Goal: Transaction & Acquisition: Purchase product/service

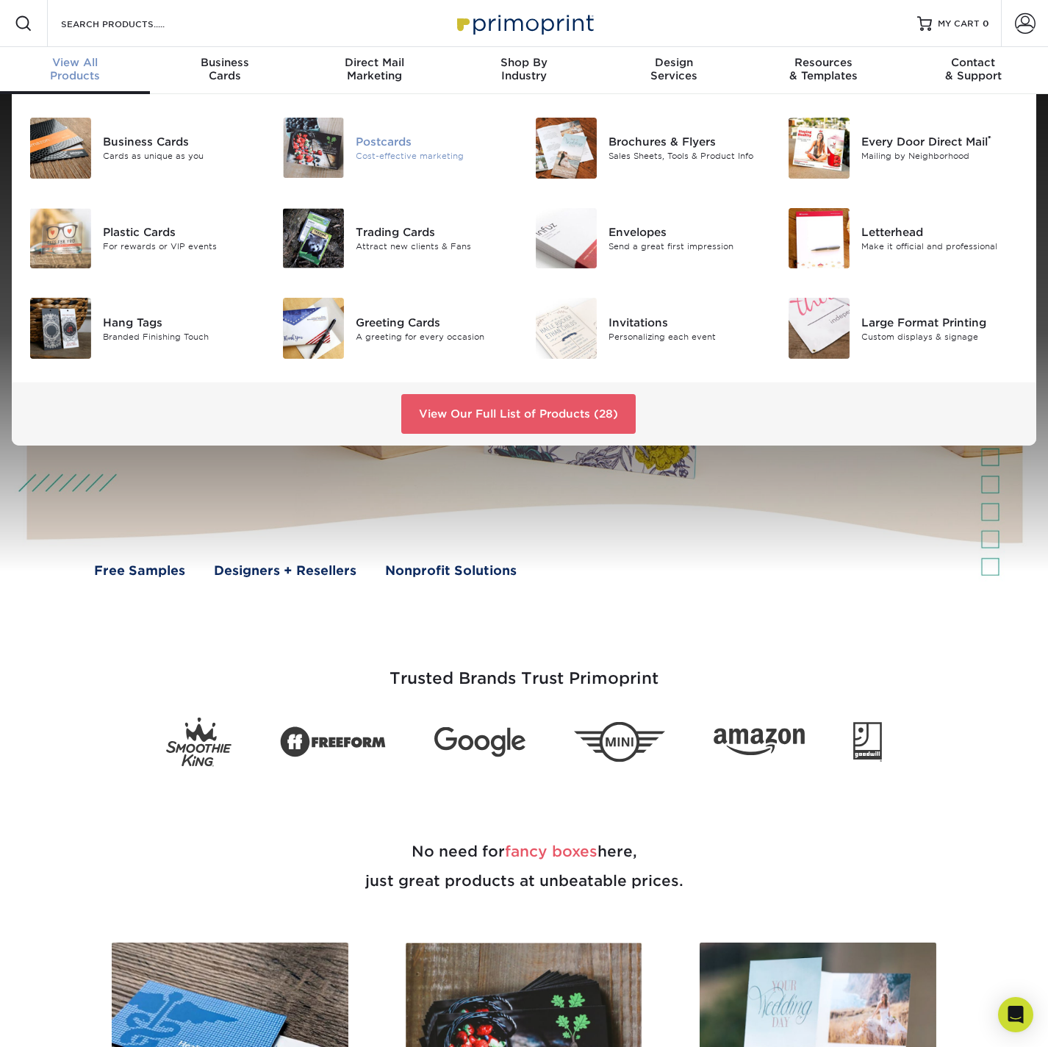
click at [348, 161] on div at bounding box center [313, 148] width 85 height 60
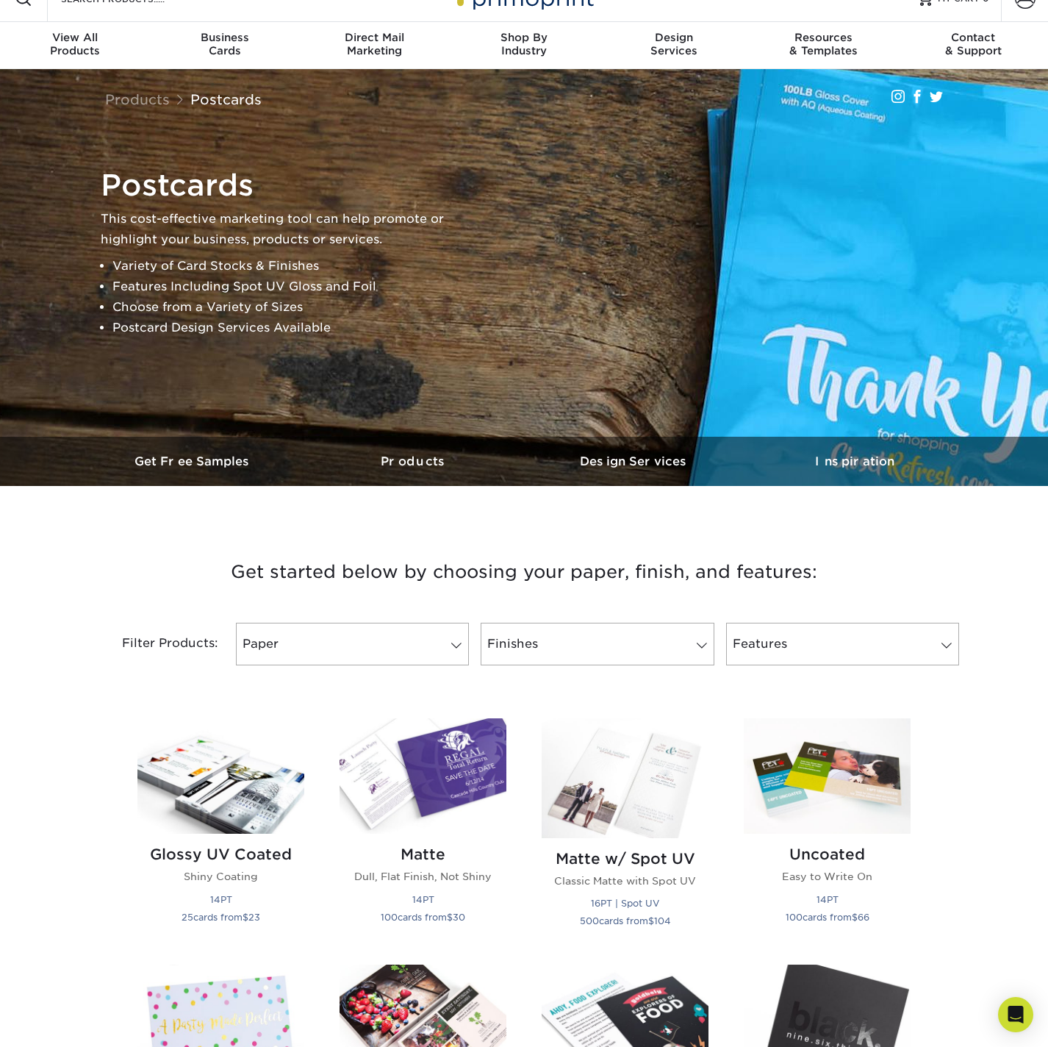
scroll to position [280, 0]
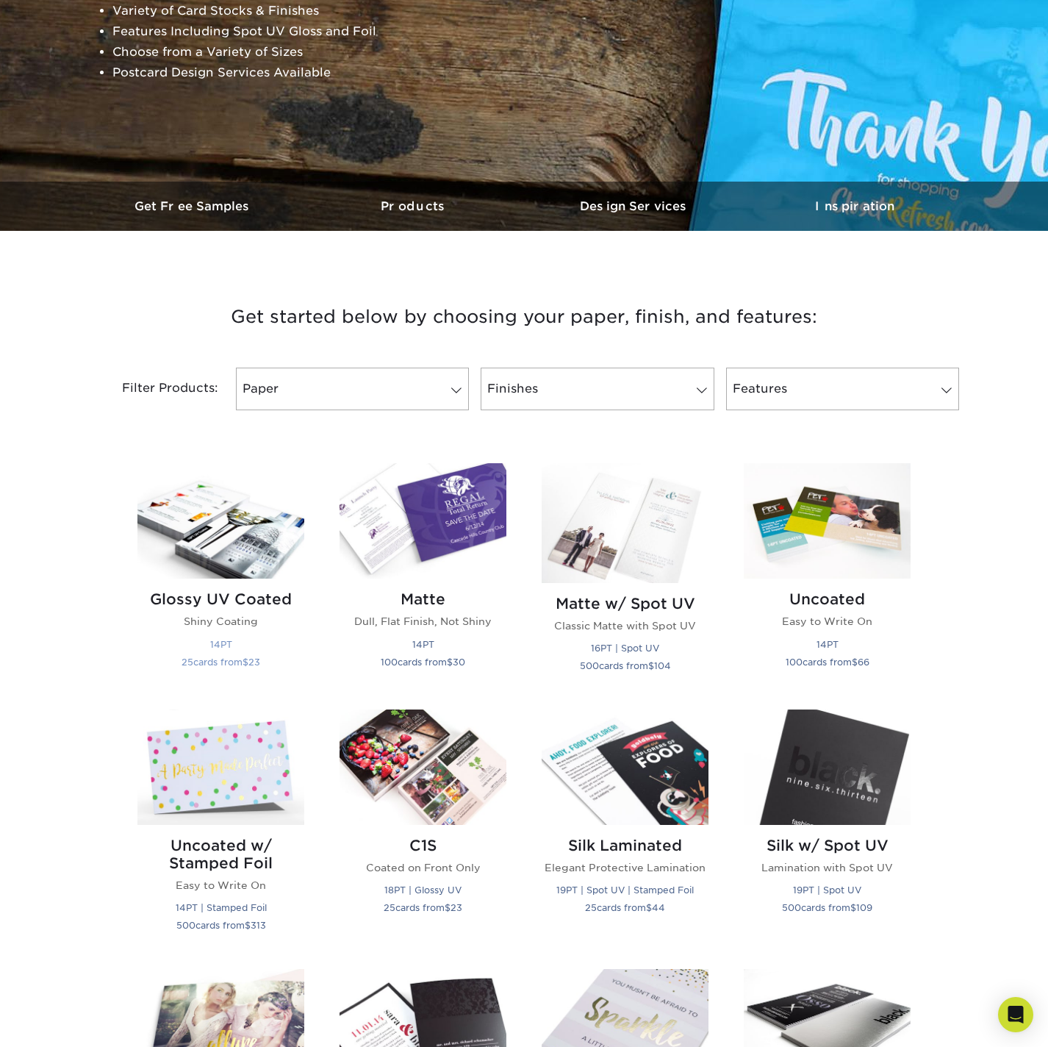
click at [235, 535] on img at bounding box center [220, 520] width 167 height 115
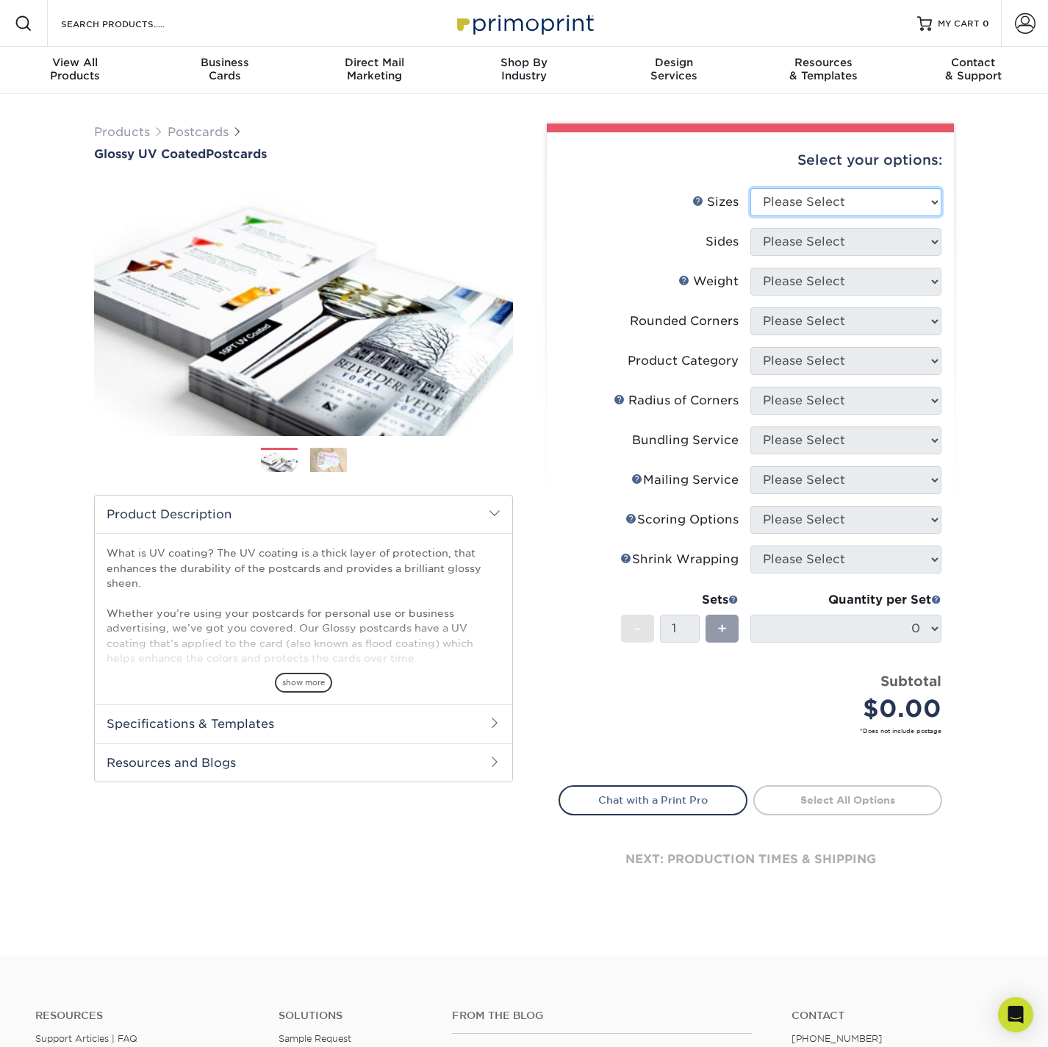
click at [839, 201] on select "Please Select 1.5" x 7" 2" x 4" 2" x 6" 2" x 7" 2" x 8" 2.12" x 5.5" 2.12" x 5.…" at bounding box center [845, 202] width 191 height 28
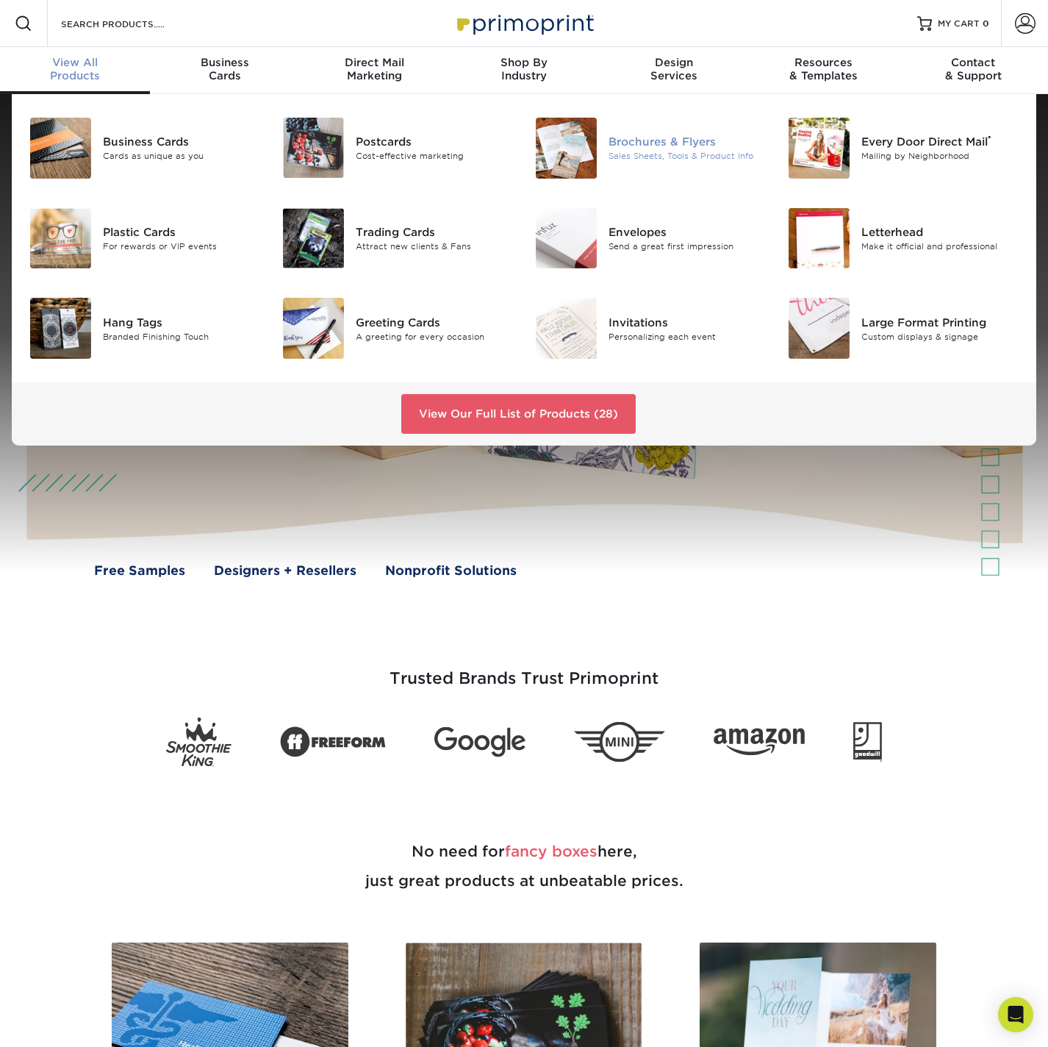
click at [598, 140] on div at bounding box center [566, 148] width 85 height 61
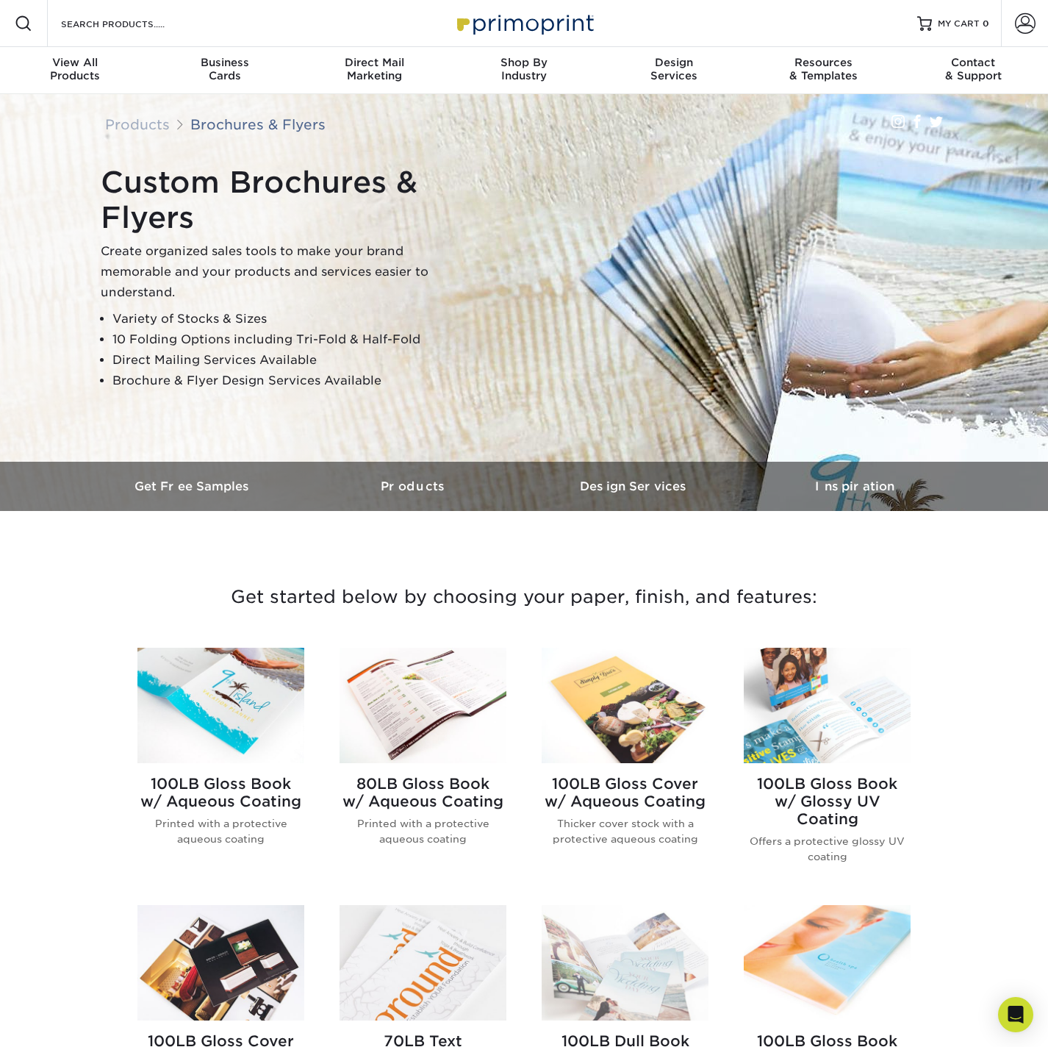
scroll to position [261, 0]
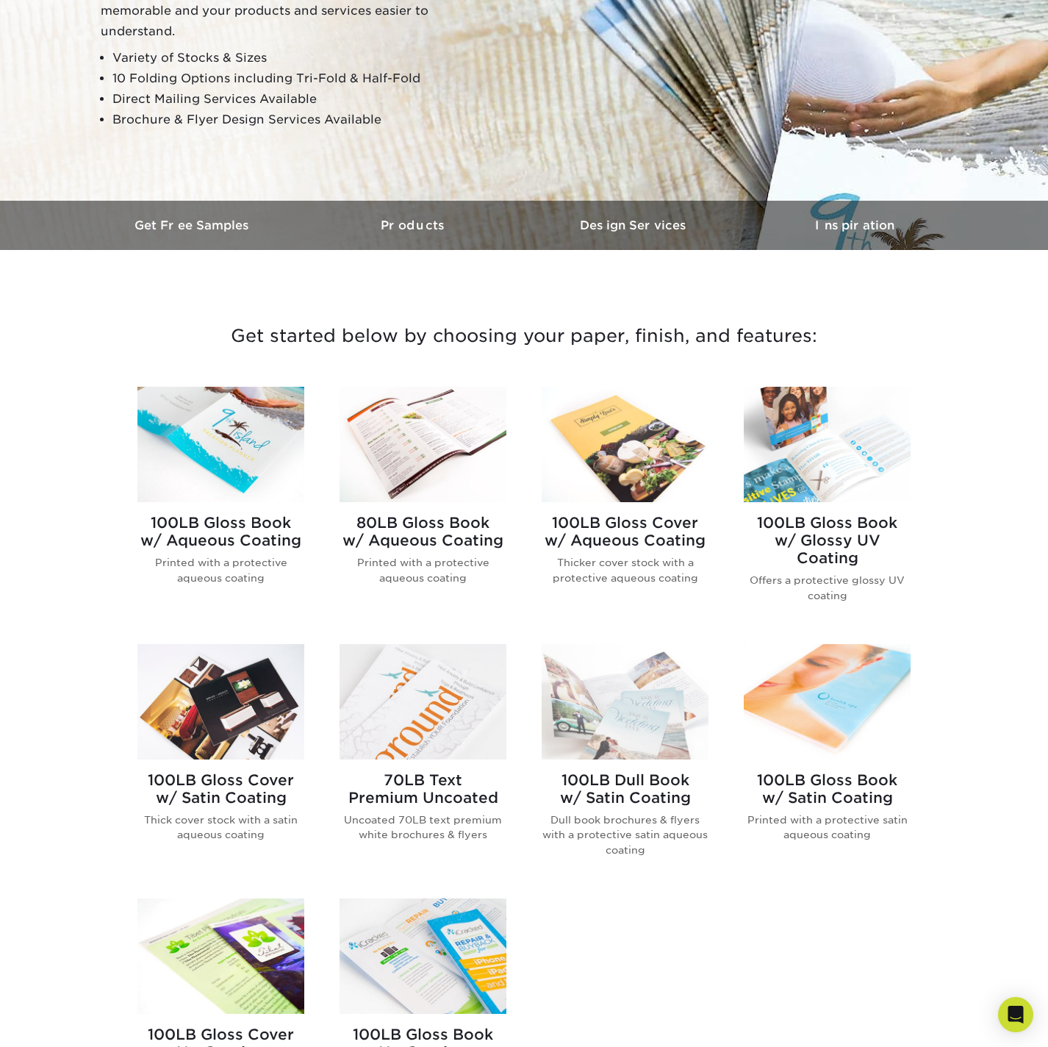
click at [221, 683] on img at bounding box center [220, 701] width 167 height 115
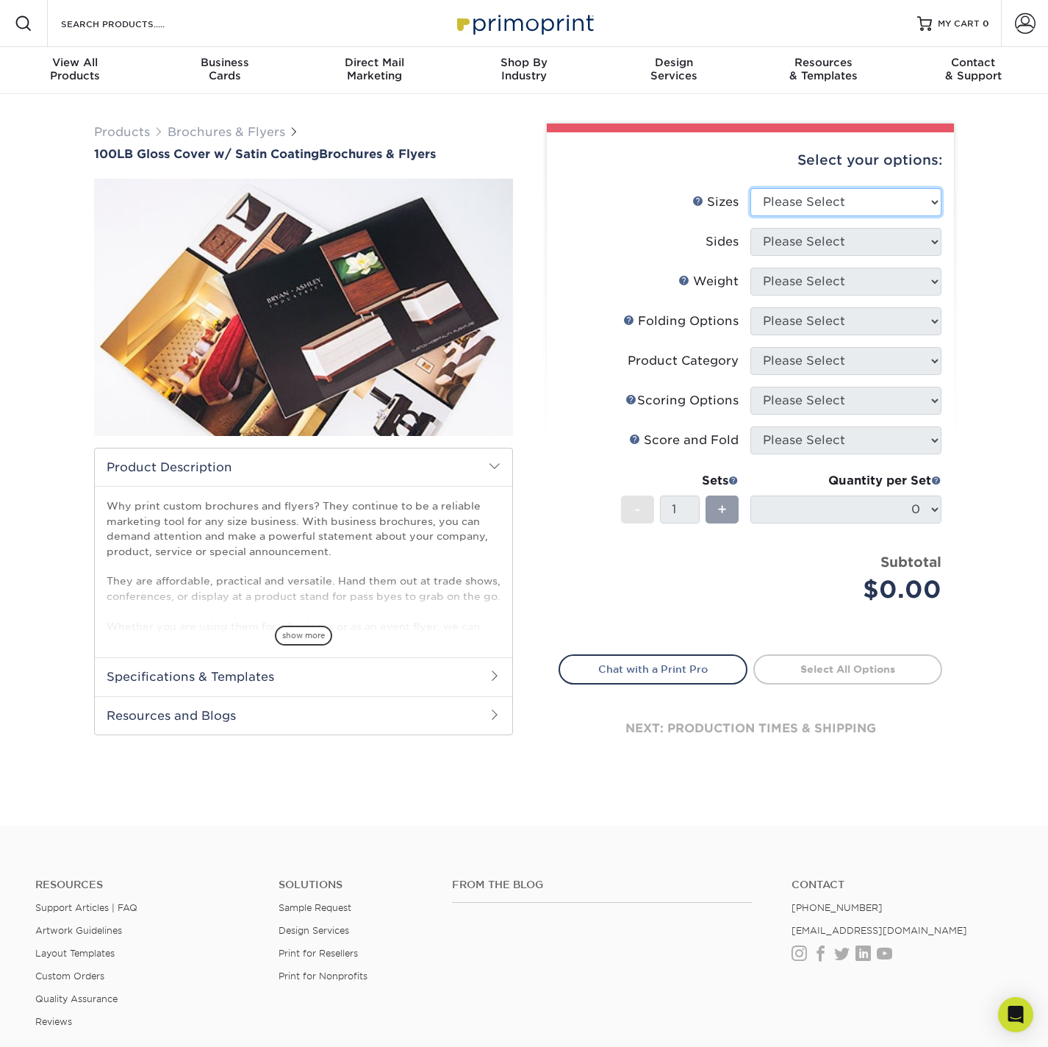
click at [856, 203] on select "Please Select 3.67" x 8.5" 4" x 8.5" 4" x 11" 4" x 12" 4.25" x 11" 5.5" x 8.5" …" at bounding box center [845, 202] width 191 height 28
select select "6.50x9.00"
click at [750, 188] on select "Please Select 3.67" x 8.5" 4" x 8.5" 4" x 11" 4" x 12" 4.25" x 11" 5.5" x 8.5" …" at bounding box center [845, 202] width 191 height 28
click at [819, 242] on select "Please Select Print Both Sides Print Front Only" at bounding box center [845, 242] width 191 height 28
select select "13abbda7-1d64-4f25-8bb2-c179b224825d"
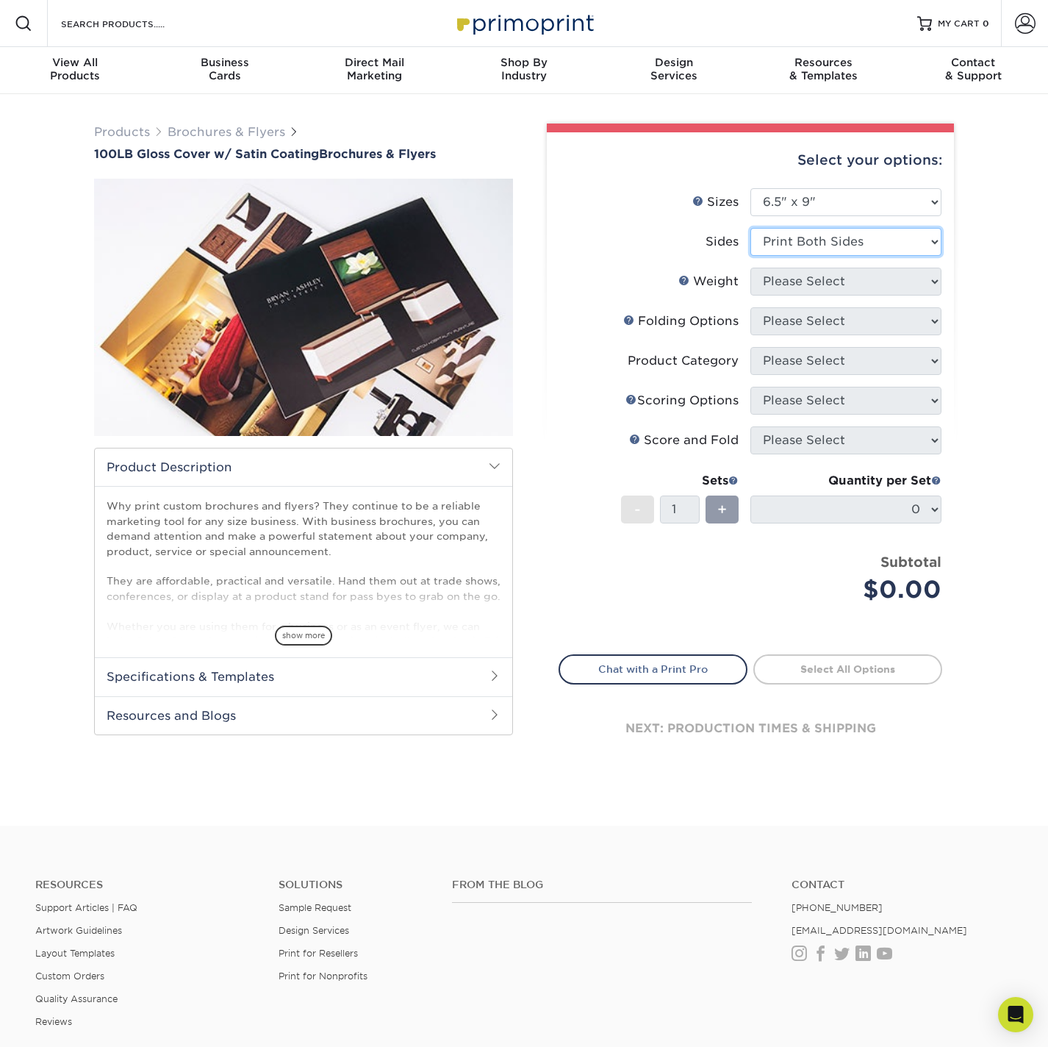
click at [750, 228] on select "Please Select Print Both Sides Print Front Only" at bounding box center [845, 242] width 191 height 28
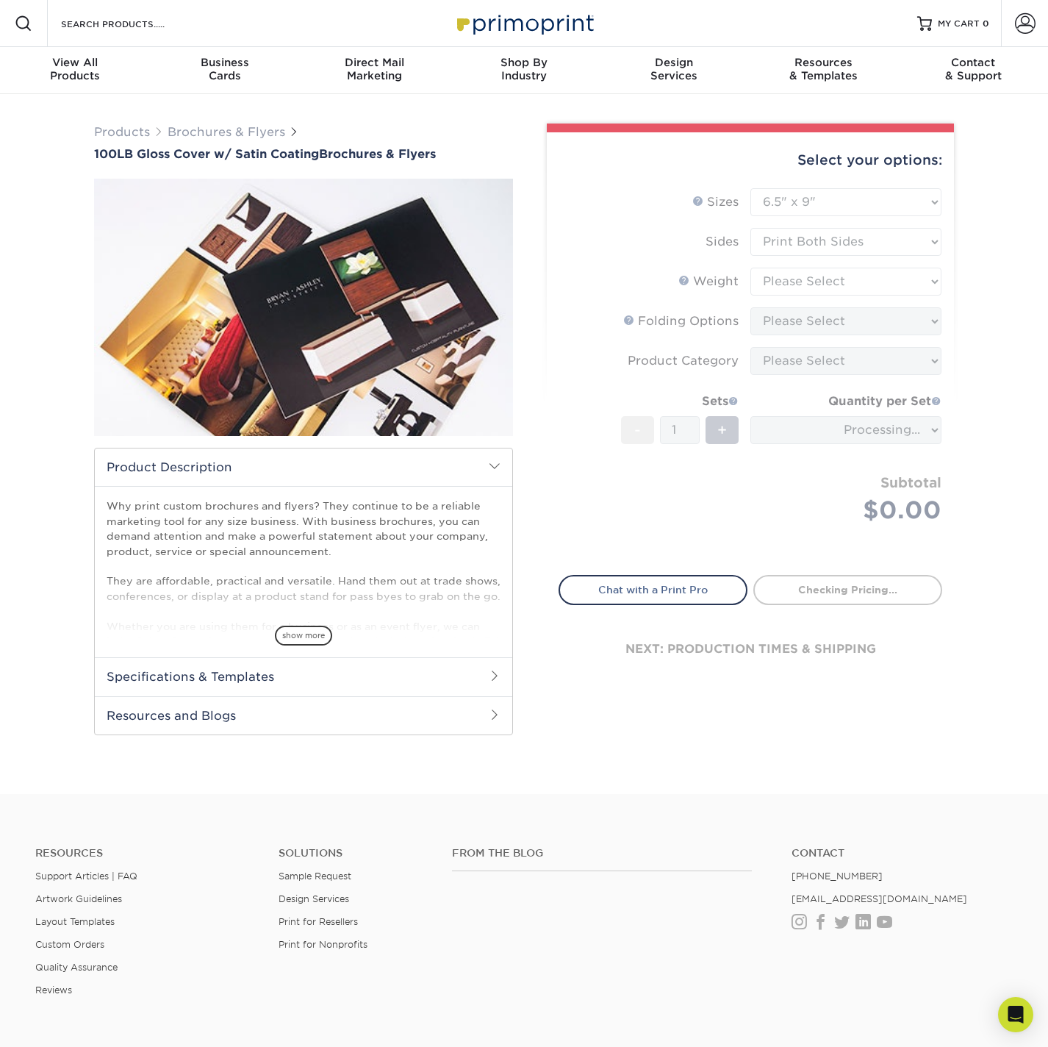
click at [813, 288] on form "Sizes Help Sizes Please Select 3.67" x 8.5" 4" x 8.5" 4" x 11" 4" x 12" 4.25" x…" at bounding box center [751, 373] width 384 height 370
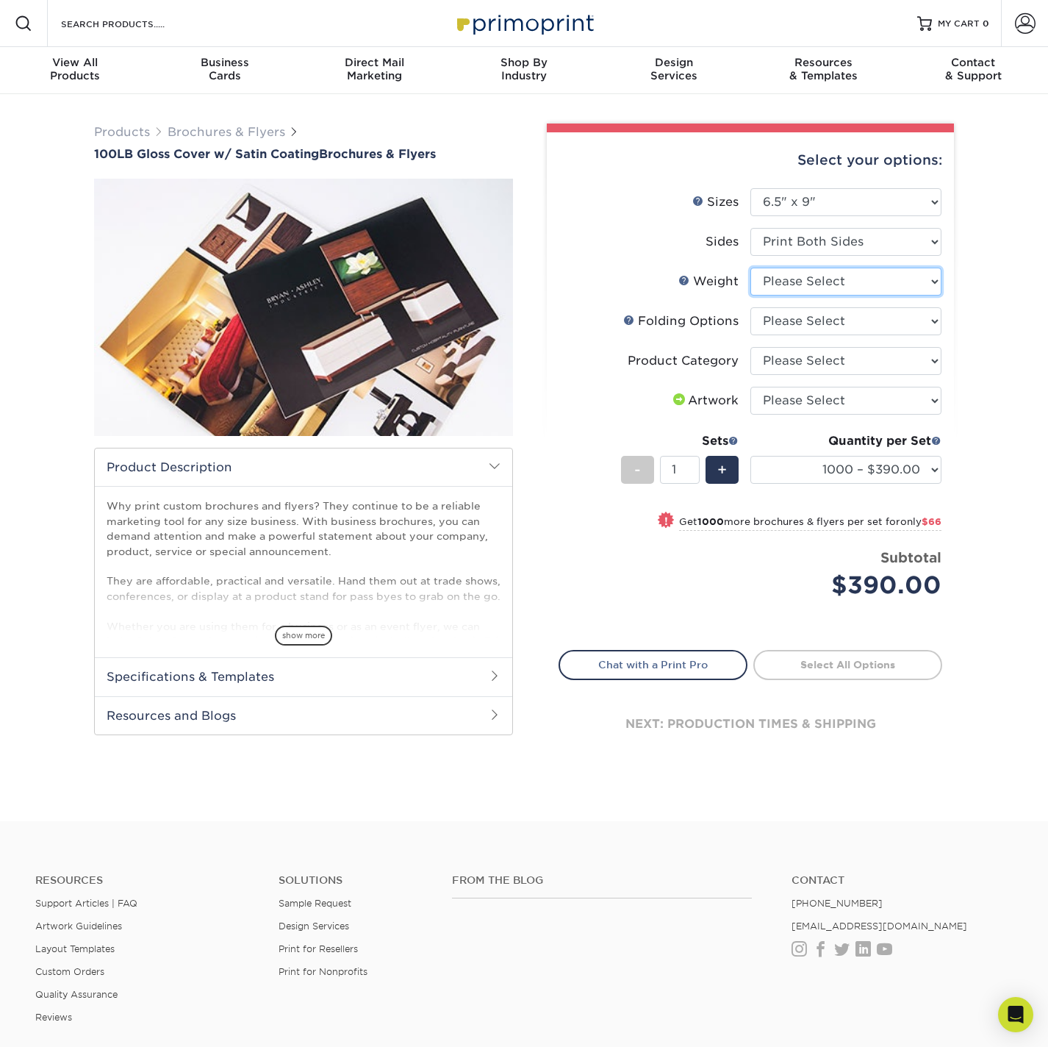
click at [809, 282] on select "Please Select 100LB" at bounding box center [845, 282] width 191 height 28
select select "100LB"
click at [750, 268] on select "Please Select 100LB" at bounding box center [845, 282] width 191 height 28
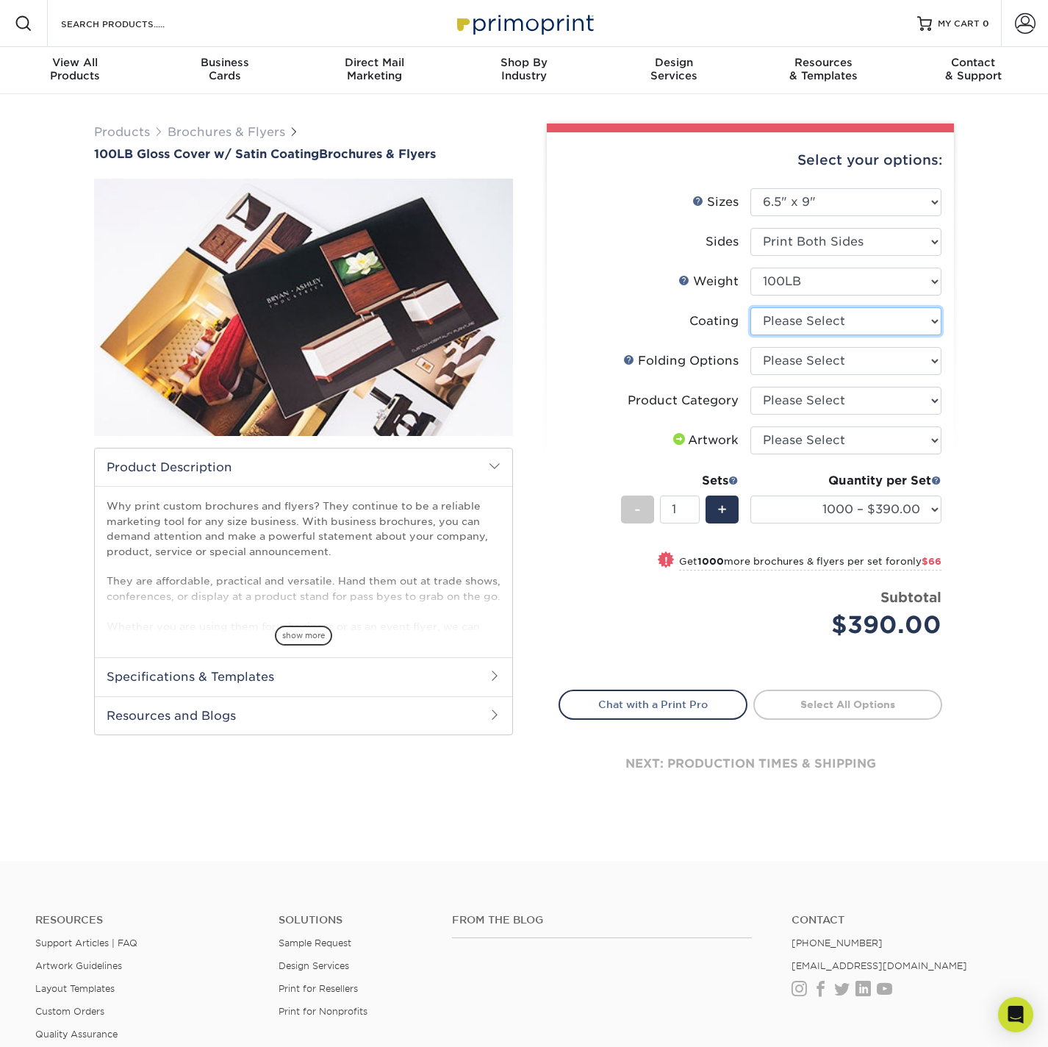
click at [778, 328] on select at bounding box center [845, 321] width 191 height 28
select select "1753ff32-3d28-4f95-990a-6fda0dbe3d7c"
click at [750, 307] on select at bounding box center [845, 321] width 191 height 28
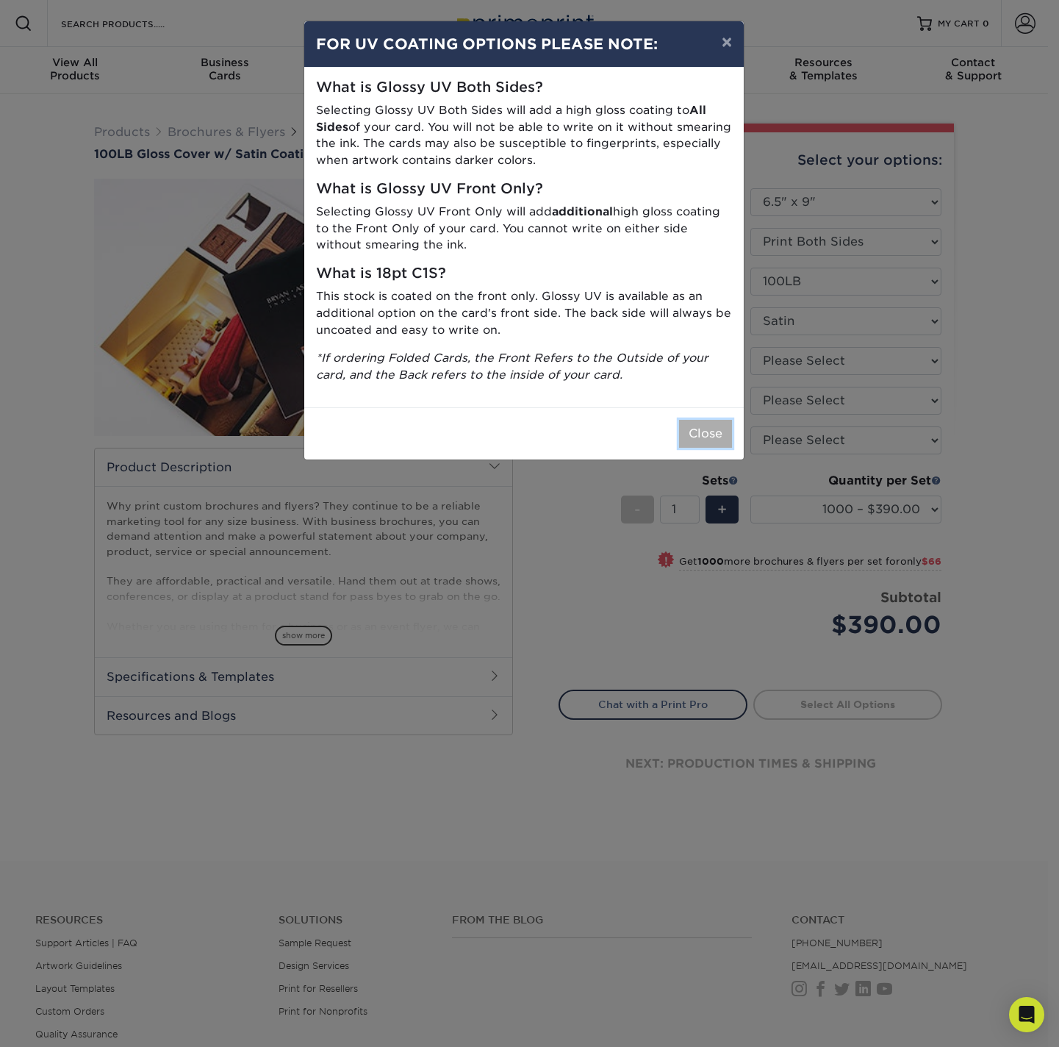
click at [716, 436] on button "Close" at bounding box center [705, 434] width 53 height 28
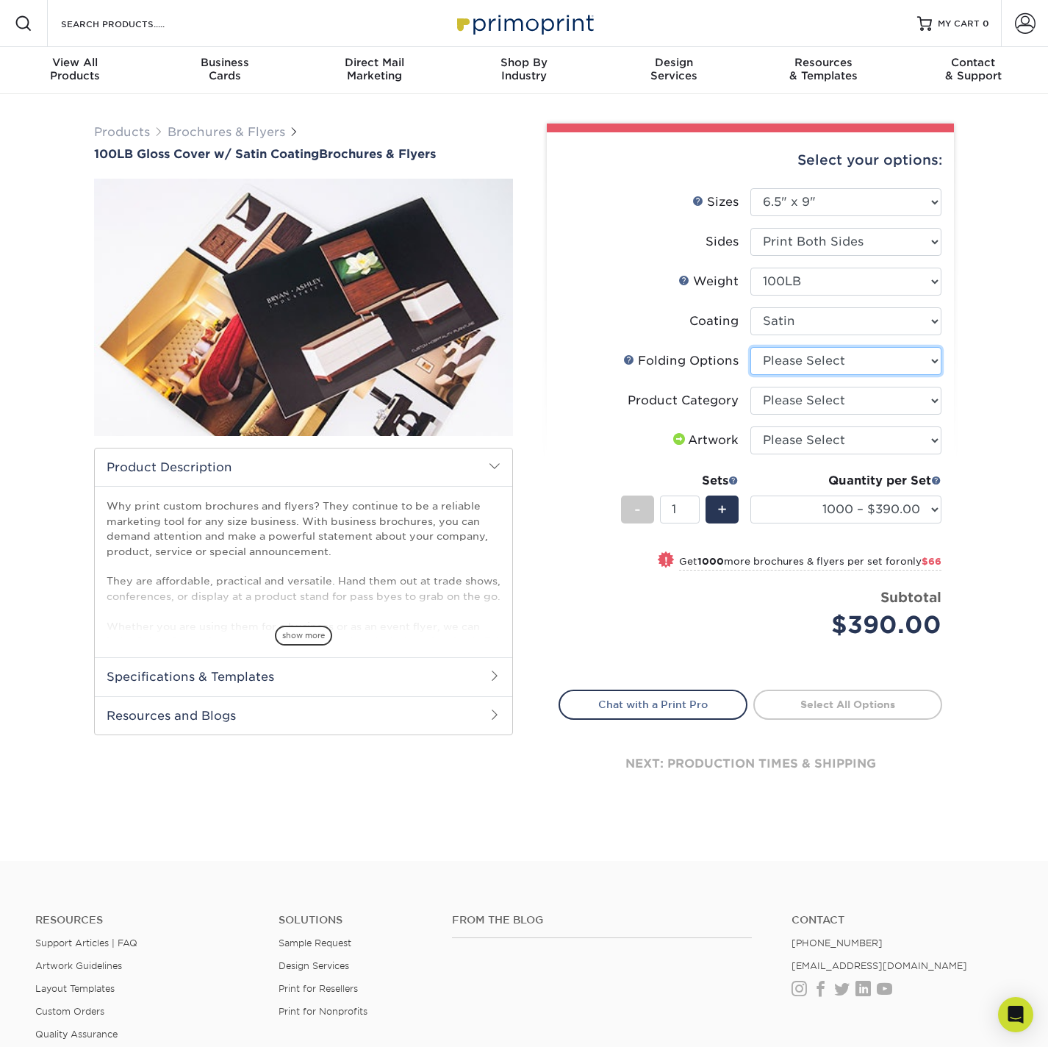
click at [825, 365] on select "Please Select FLAT - No Folding" at bounding box center [845, 361] width 191 height 28
select select "9b1d5825-34d1-4721-9874-ed79abb003d7"
click at [750, 347] on select "Please Select FLAT - No Folding" at bounding box center [845, 361] width 191 height 28
click at [839, 509] on select "1000 – $390.00 2000 – $456.00 2500 – $569.00 3000 – $735.00 4000 – $884.00 5000…" at bounding box center [845, 509] width 191 height 28
